Goal: Task Accomplishment & Management: Use online tool/utility

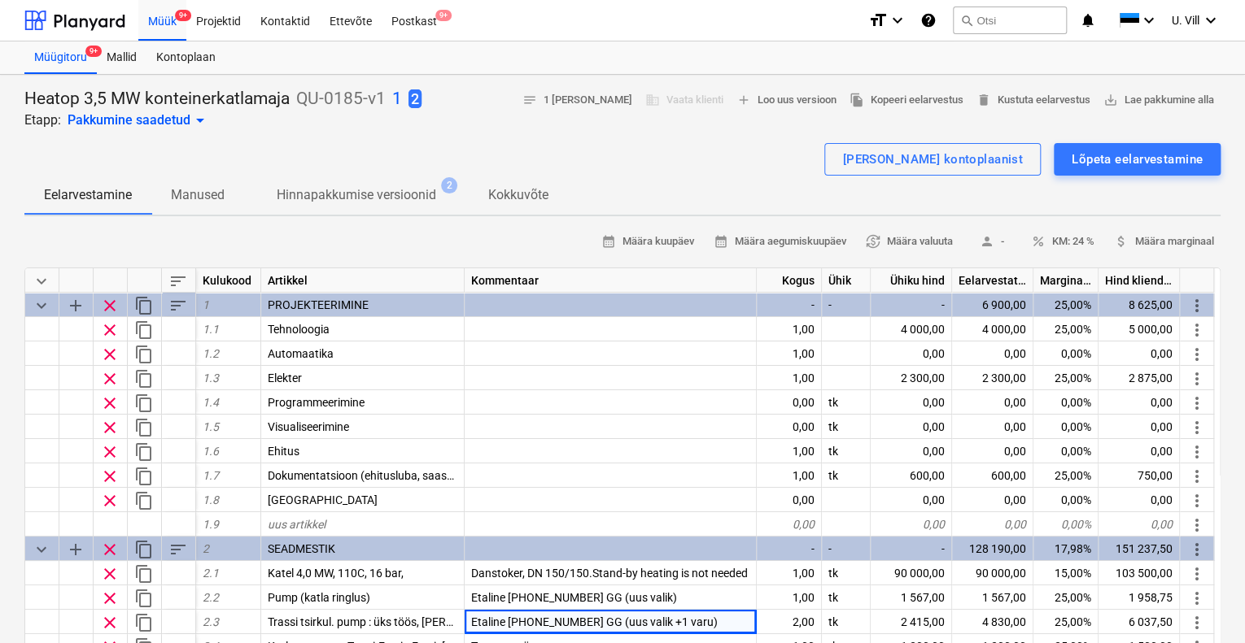
click at [399, 102] on p "1" at bounding box center [397, 99] width 10 height 23
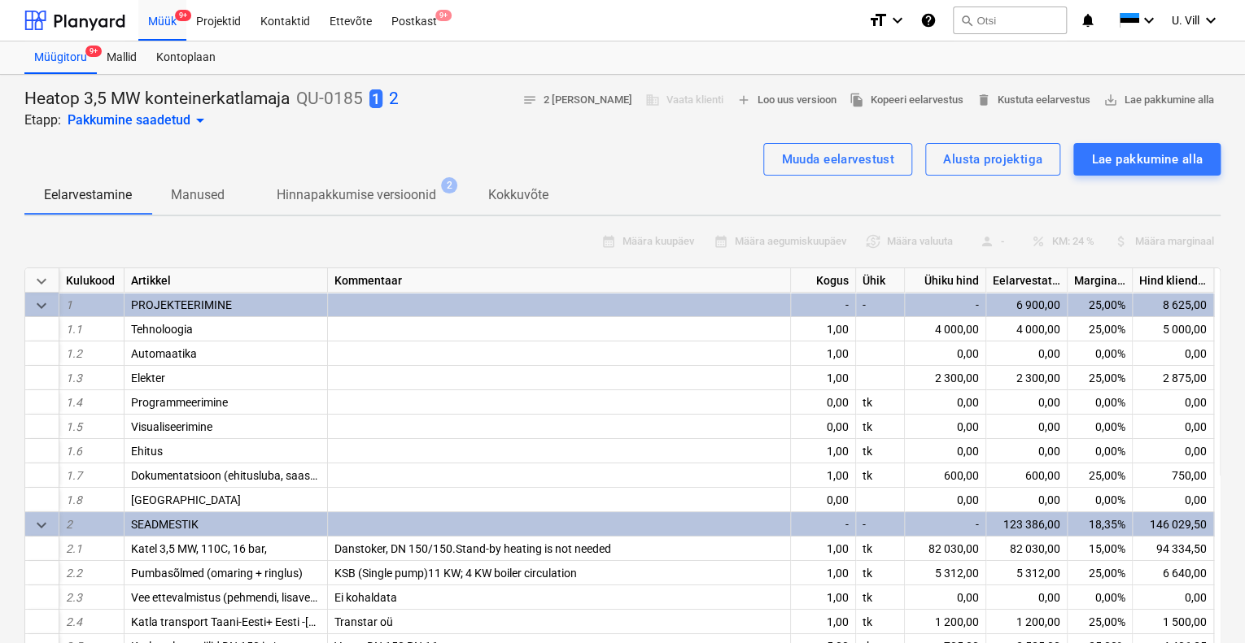
click at [386, 98] on div "1 2" at bounding box center [383, 99] width 29 height 23
click at [392, 101] on p "2" at bounding box center [394, 99] width 10 height 23
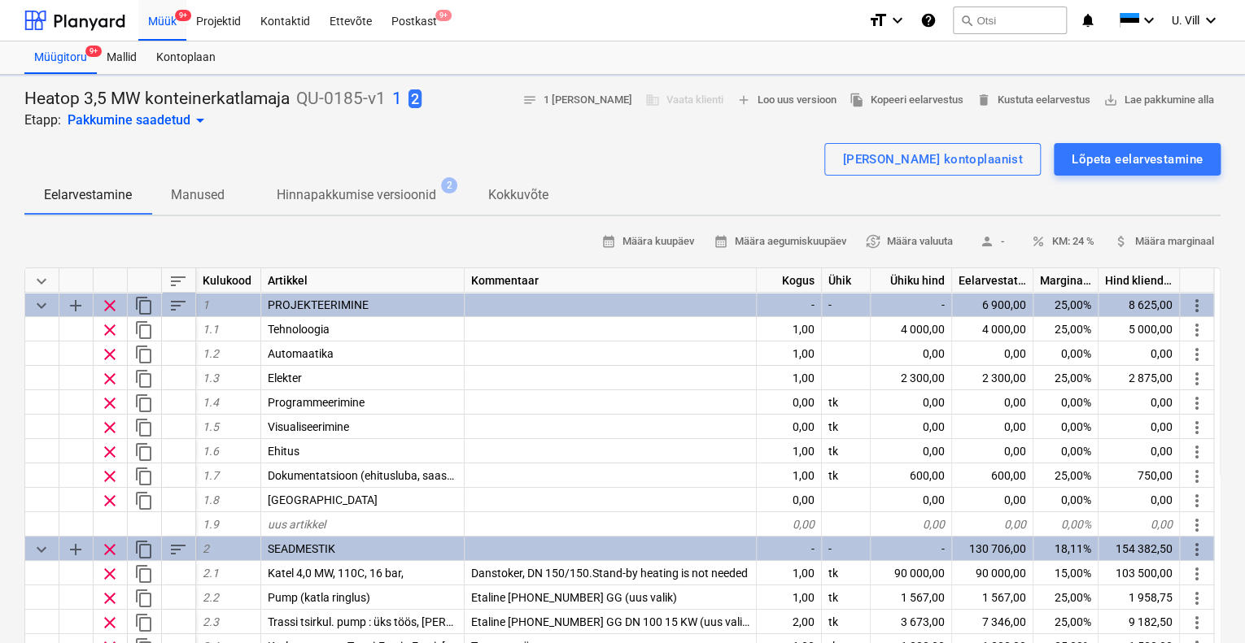
type textarea "x"
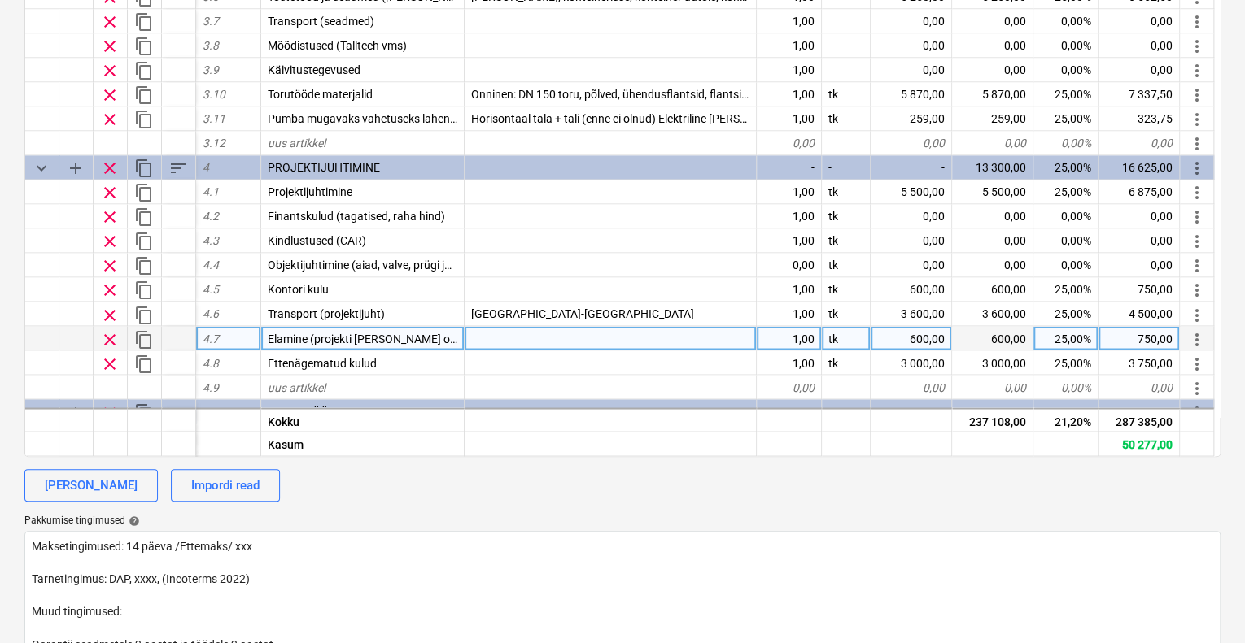
scroll to position [1078, 0]
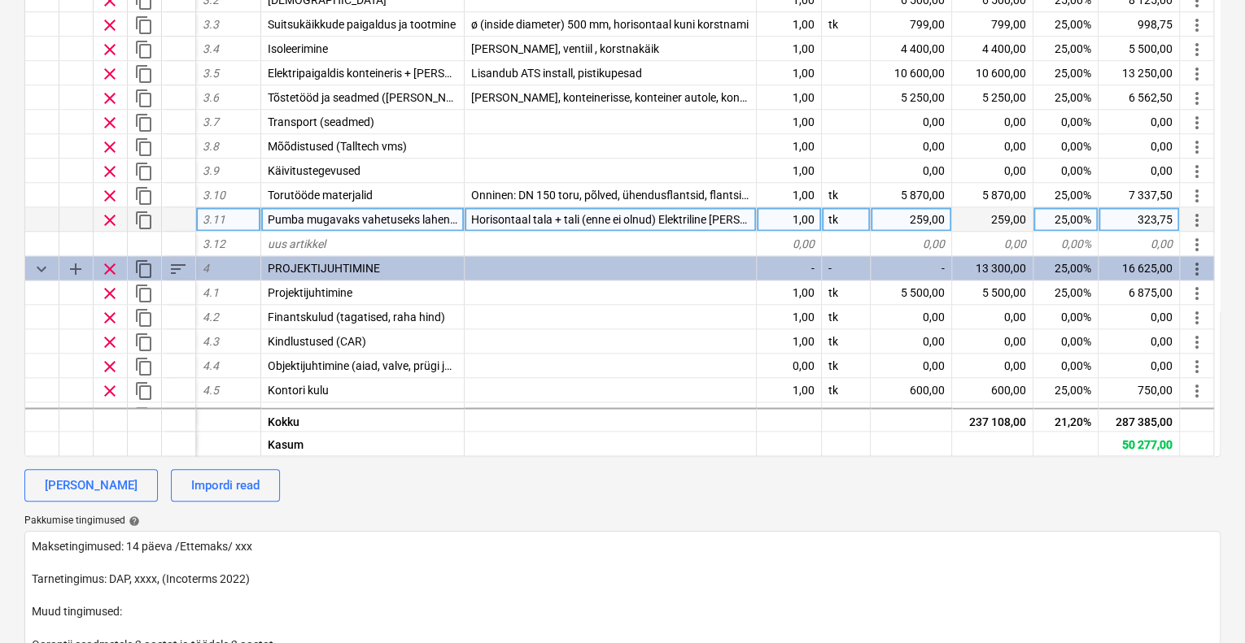
click at [932, 215] on div "259,00" at bounding box center [910, 219] width 81 height 24
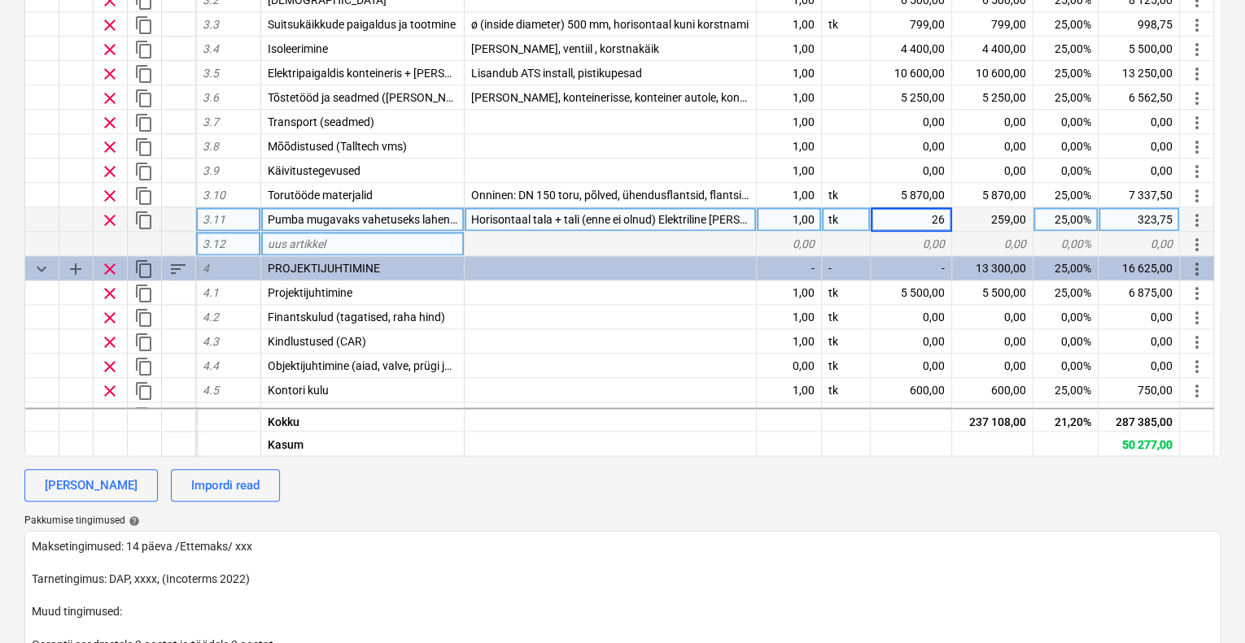
type input "269"
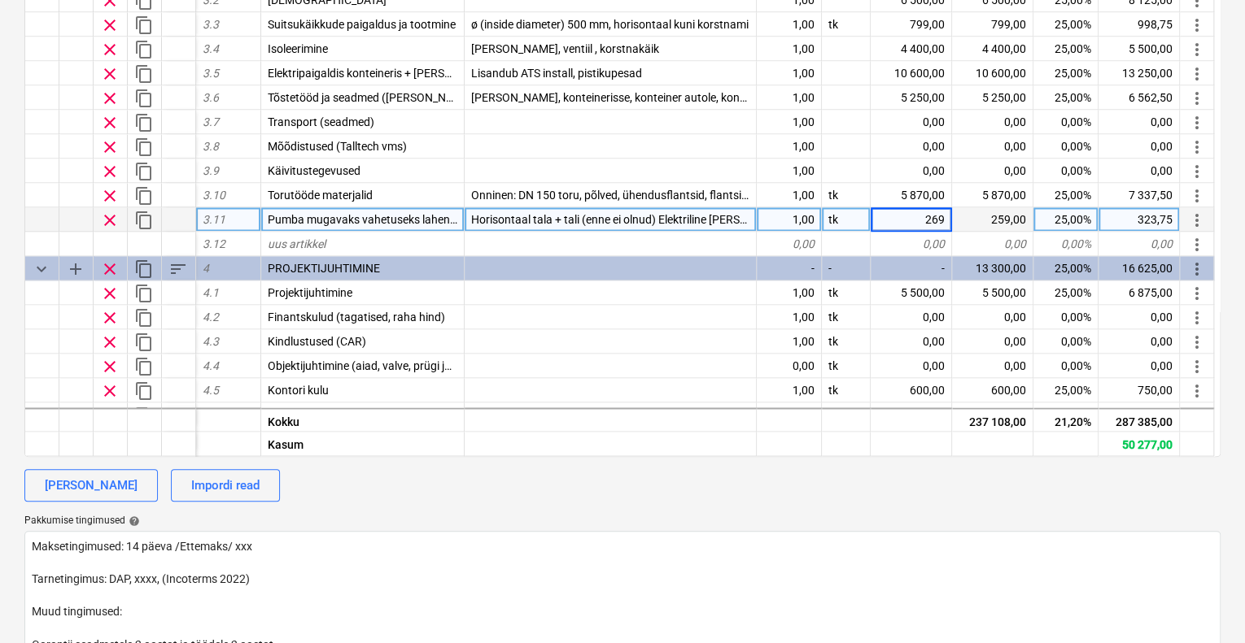
click at [875, 500] on div "[PERSON_NAME] Impordi read" at bounding box center [622, 485] width 1196 height 33
type textarea "x"
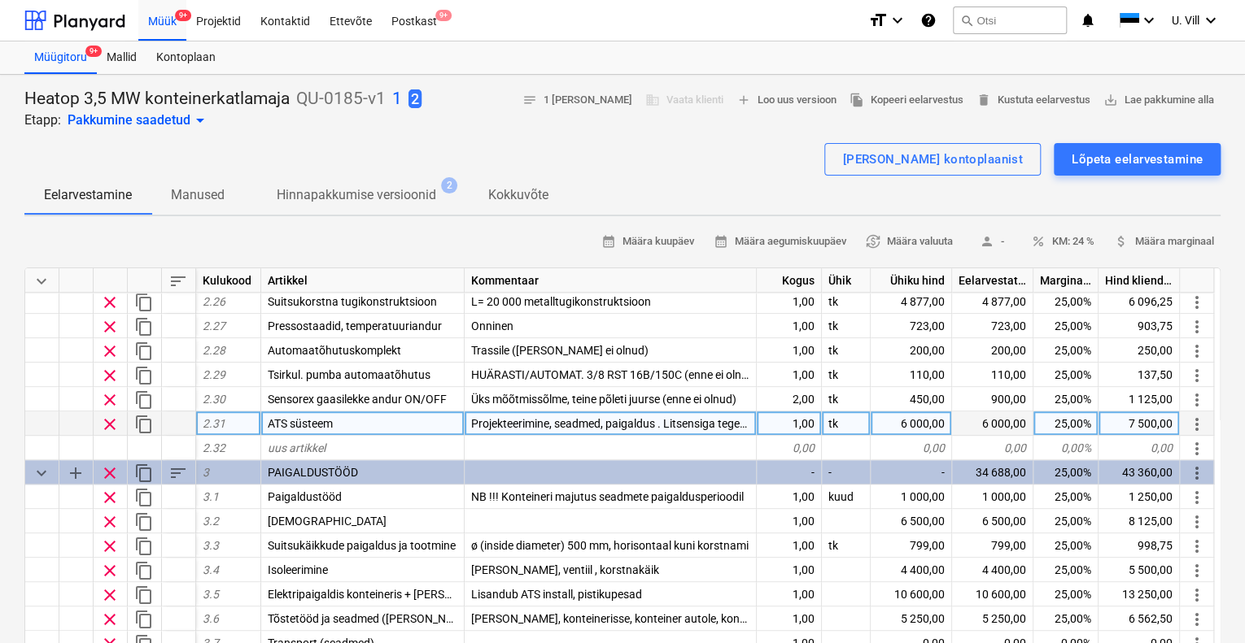
scroll to position [867, 0]
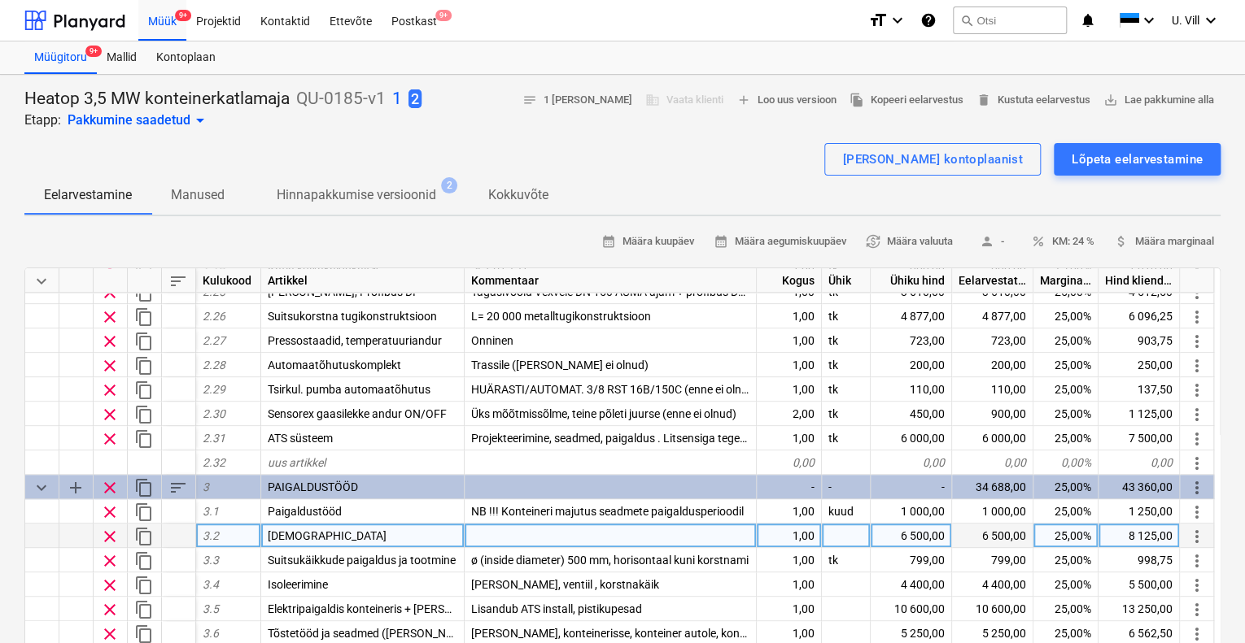
click at [892, 533] on div "6 500,00" at bounding box center [910, 536] width 81 height 24
type input "7500"
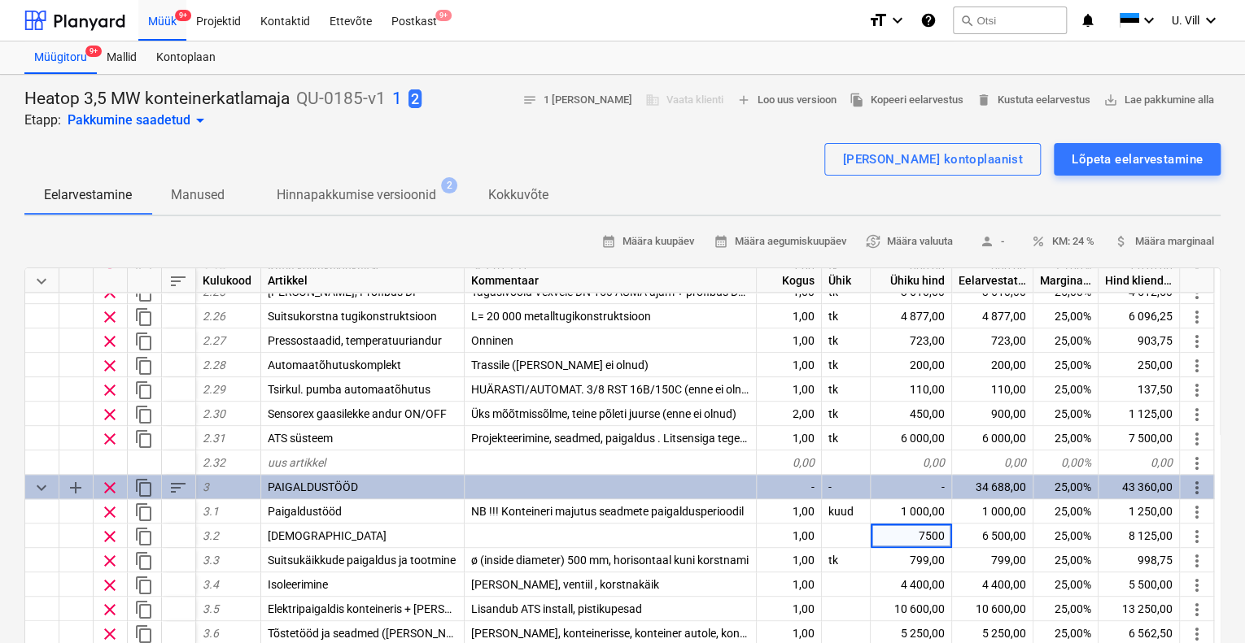
click at [789, 172] on div "[PERSON_NAME] kontoplaanist Lõpeta eelarvestamine" at bounding box center [622, 159] width 1196 height 33
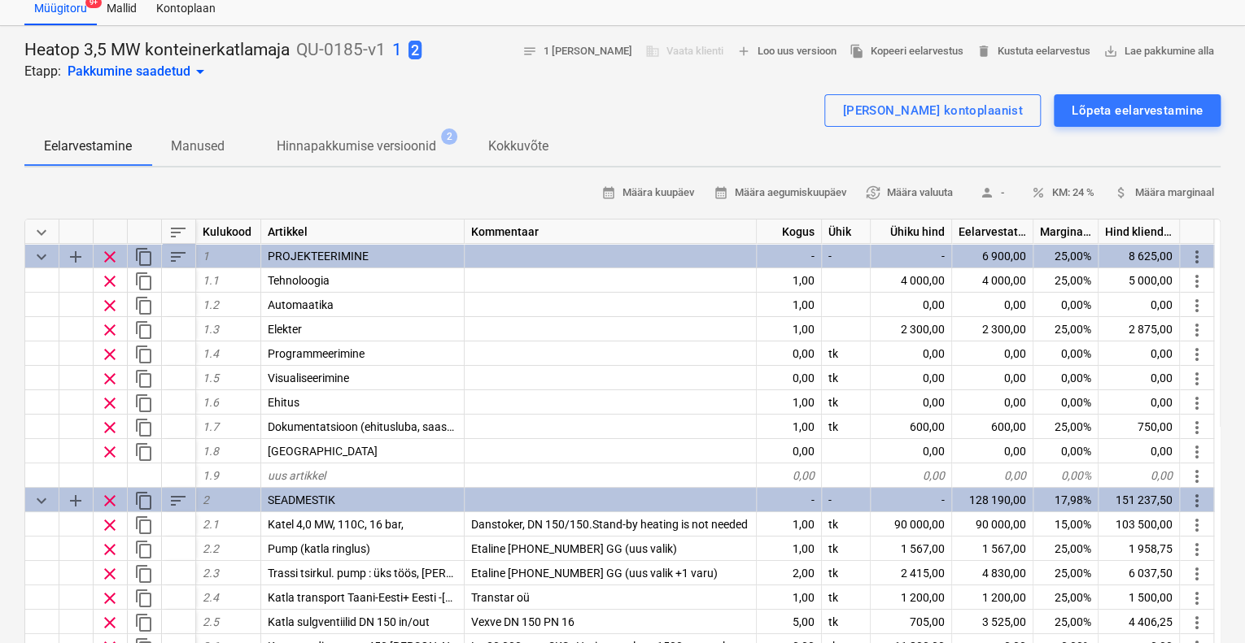
scroll to position [0, 0]
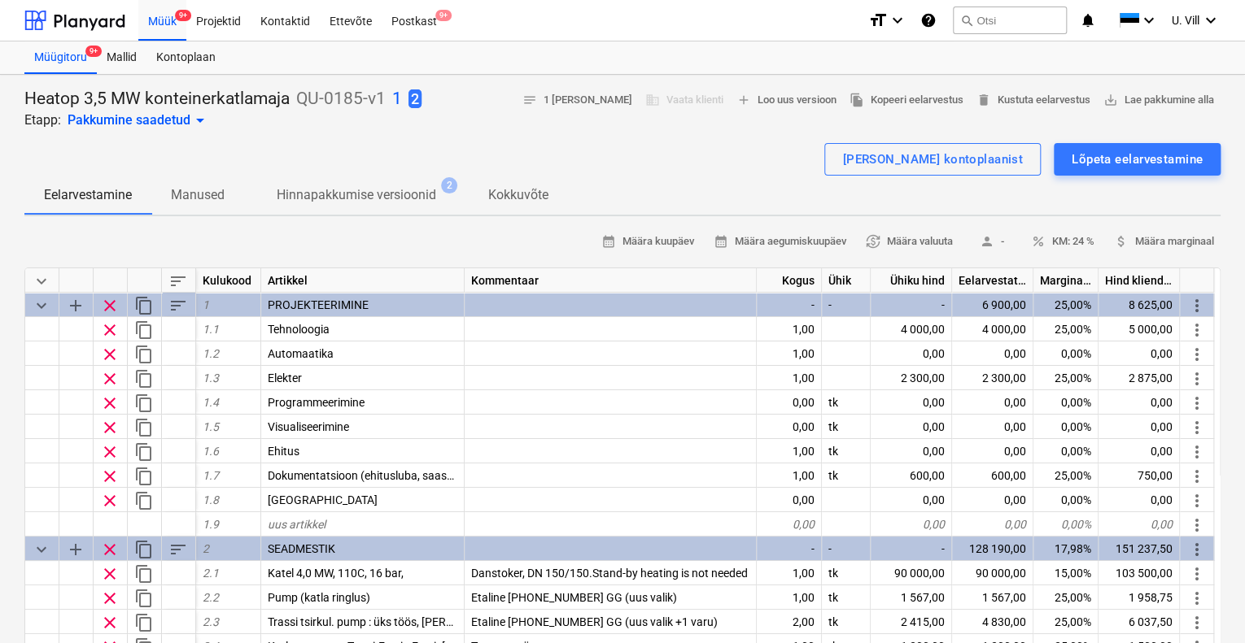
click at [394, 98] on p "1" at bounding box center [397, 99] width 10 height 23
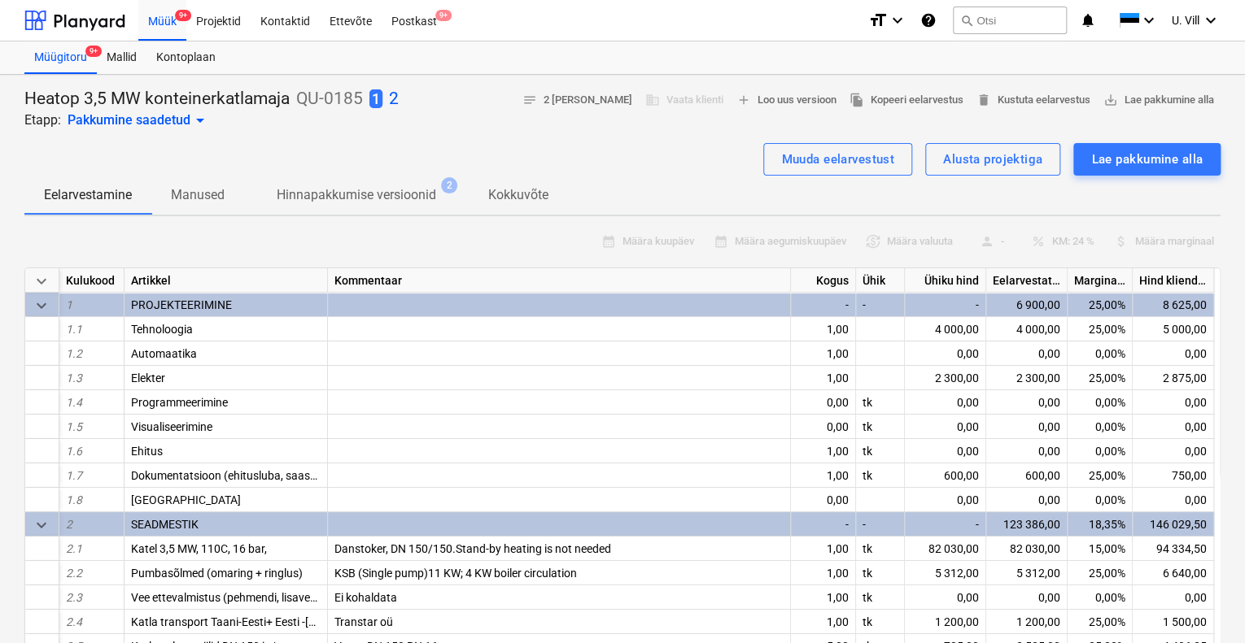
click at [390, 92] on p "2" at bounding box center [394, 99] width 10 height 23
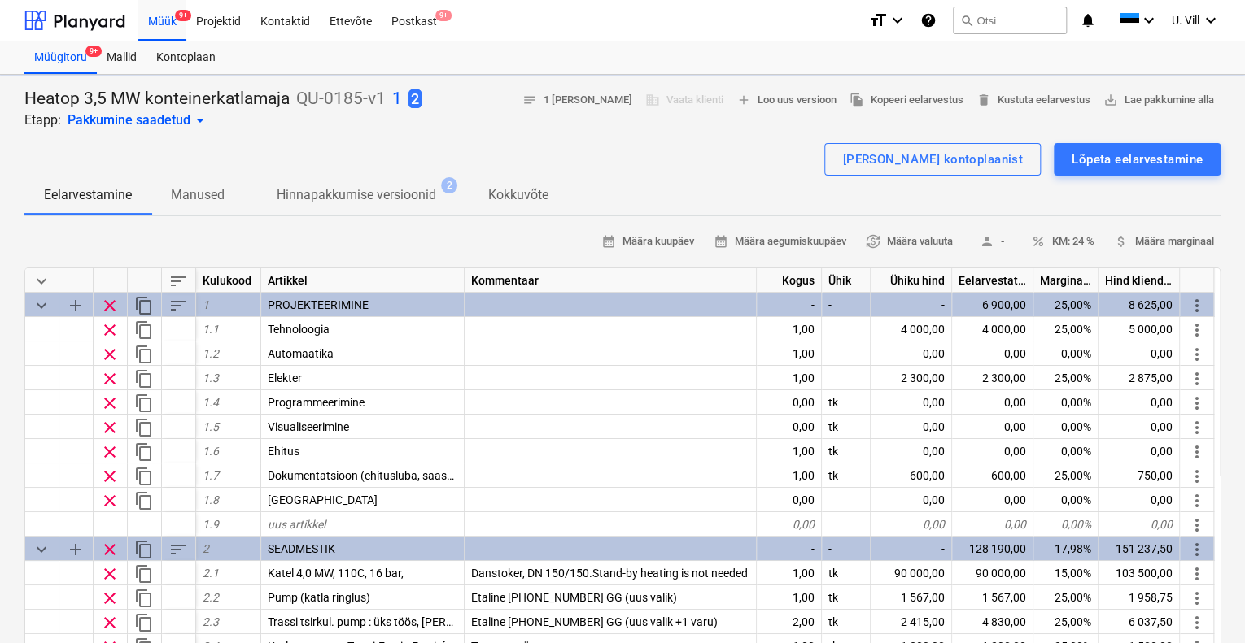
type textarea "x"
